Goal: Task Accomplishment & Management: Manage account settings

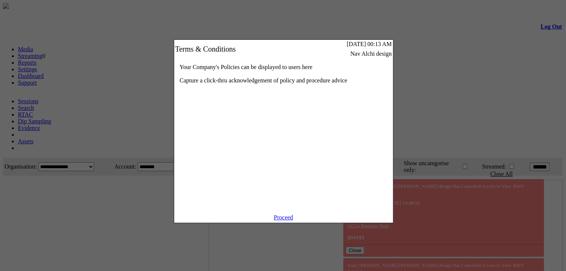
click at [277, 221] on link "Proceed" at bounding box center [283, 218] width 19 height 6
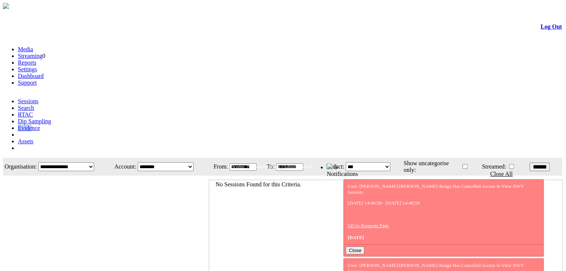
click at [142, 125] on li "Evidence" at bounding box center [290, 128] width 545 height 7
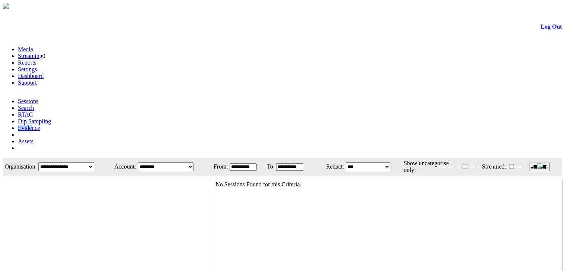
click at [40, 125] on link "Evidence" at bounding box center [29, 128] width 22 height 6
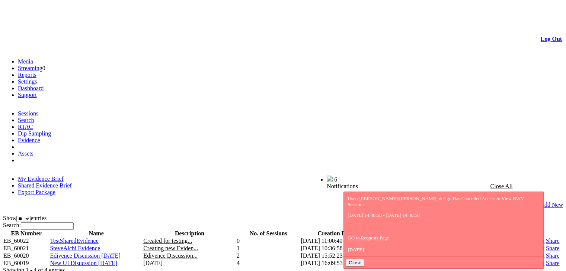
click at [545, 253] on link "Share" at bounding box center [551, 256] width 13 height 6
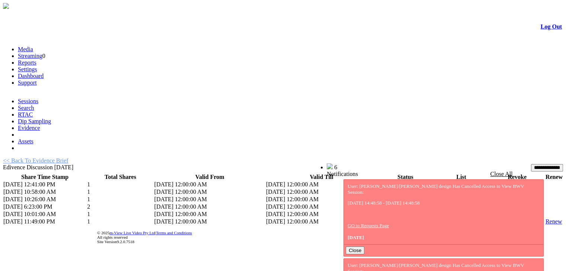
click at [433, 219] on link "List" at bounding box center [437, 222] width 9 height 6
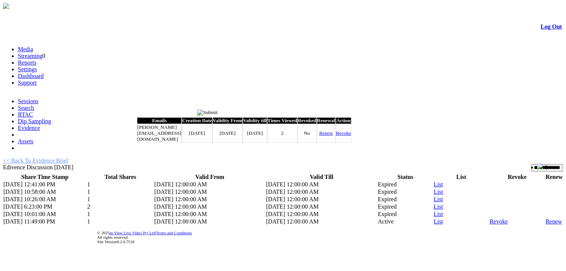
click at [333, 135] on link "Renew" at bounding box center [326, 134] width 14 height 6
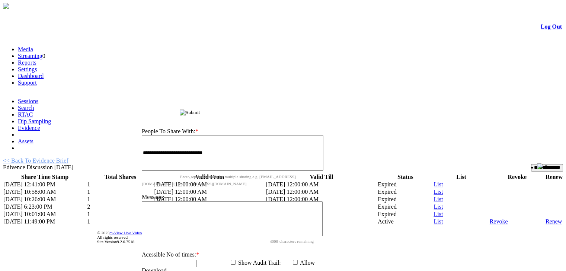
drag, startPoint x: 259, startPoint y: 114, endPoint x: 264, endPoint y: 59, distance: 54.5
click at [264, 108] on div "Share Evidence Brief" at bounding box center [234, 112] width 199 height 8
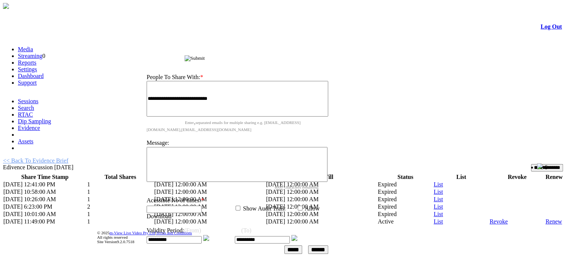
click at [181, 206] on input "text" at bounding box center [173, 209] width 55 height 7
type input "*"
click at [297, 235] on img at bounding box center [294, 238] width 6 height 6
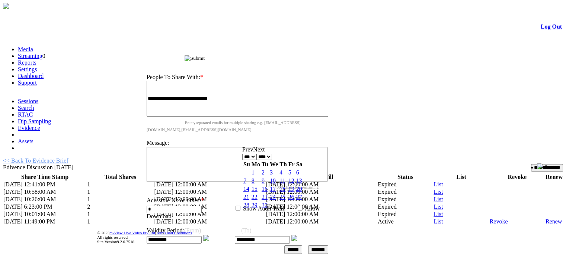
click at [285, 192] on link "18" at bounding box center [282, 189] width 6 height 6
type input "**********"
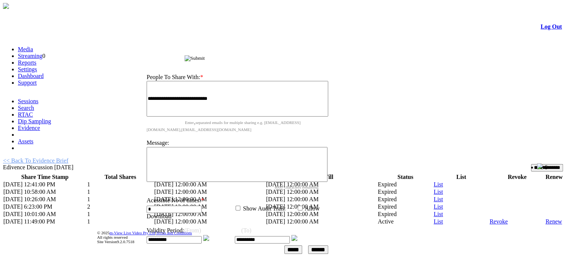
click at [295, 246] on input "*****" at bounding box center [293, 250] width 18 height 9
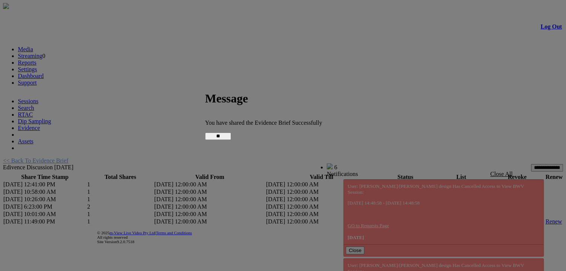
click at [231, 136] on input "**" at bounding box center [218, 136] width 26 height 7
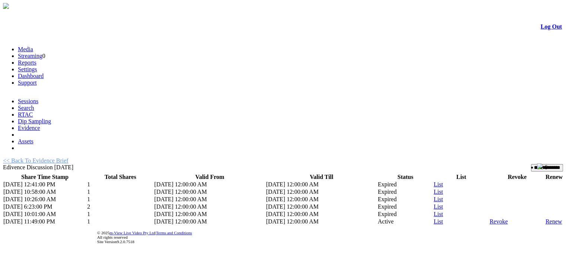
click at [433, 219] on link "List" at bounding box center [437, 222] width 9 height 6
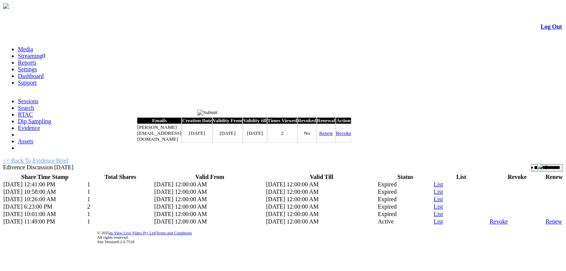
click at [218, 113] on input "image" at bounding box center [207, 113] width 20 height 6
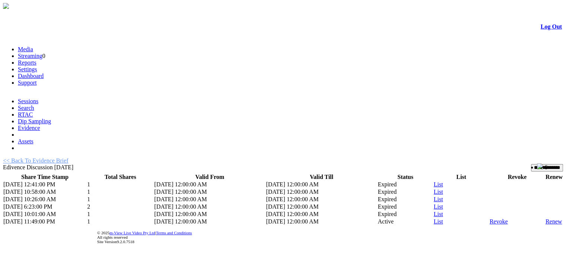
click at [541, 30] on link "Log Out" at bounding box center [550, 26] width 21 height 6
